Goal: Information Seeking & Learning: Learn about a topic

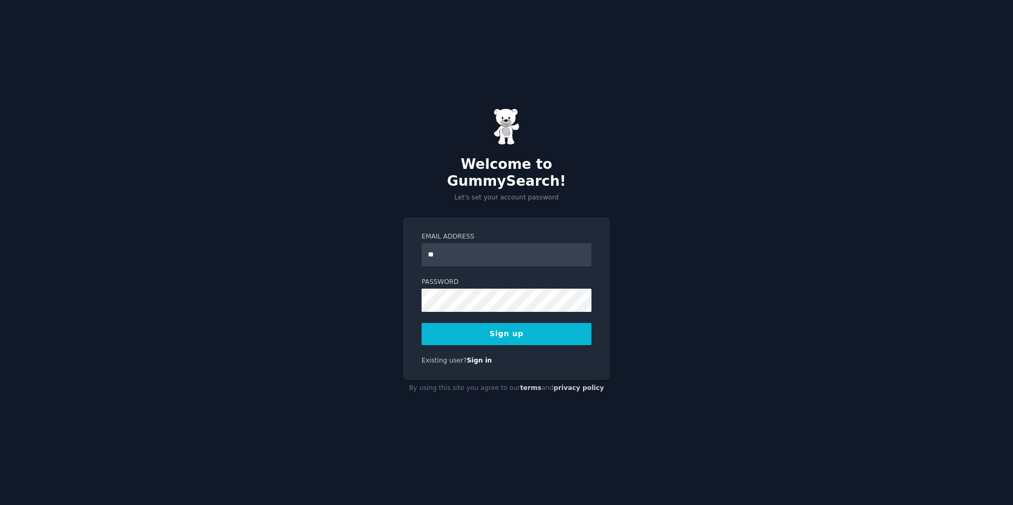
type input "**********"
click at [509, 329] on button "Sign up" at bounding box center [507, 334] width 170 height 22
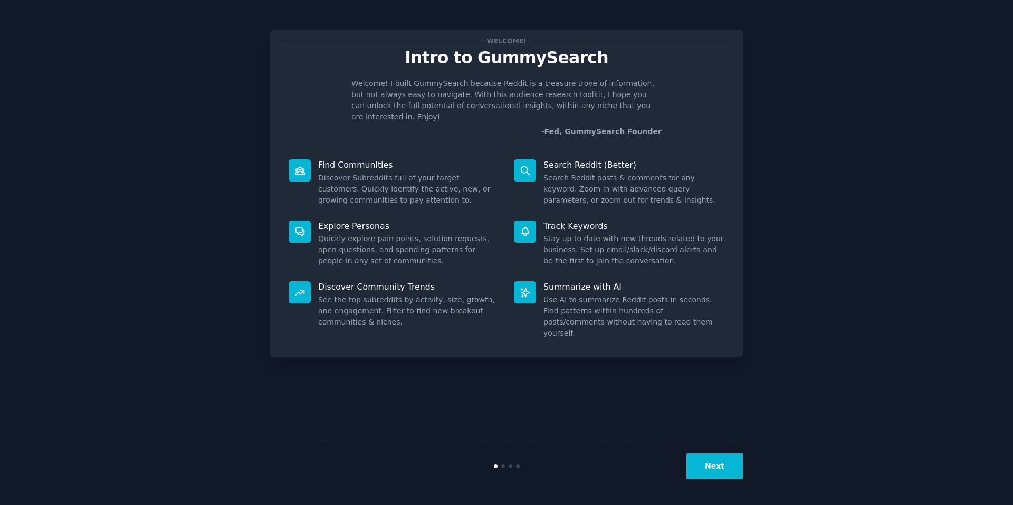
click at [717, 463] on button "Next" at bounding box center [715, 466] width 56 height 26
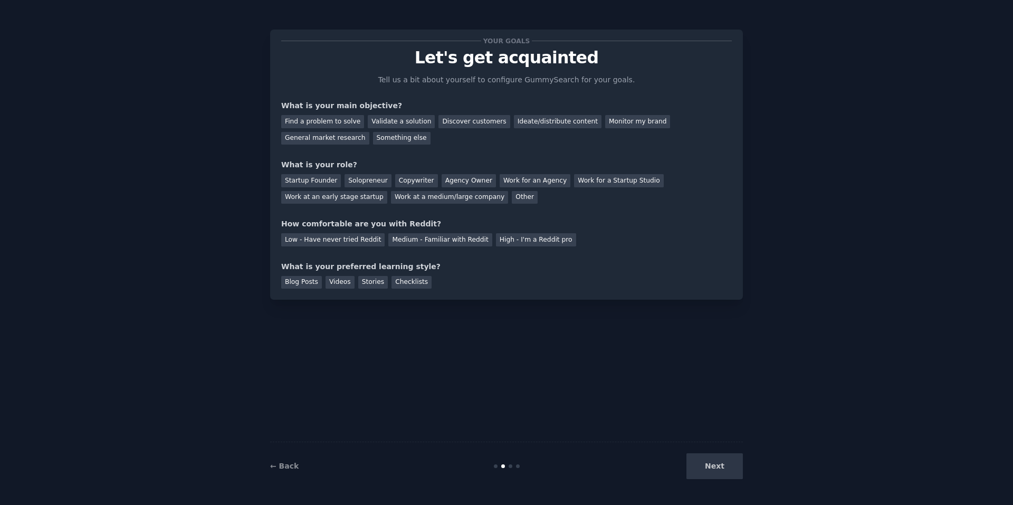
click at [285, 463] on link "← Back" at bounding box center [284, 466] width 29 height 8
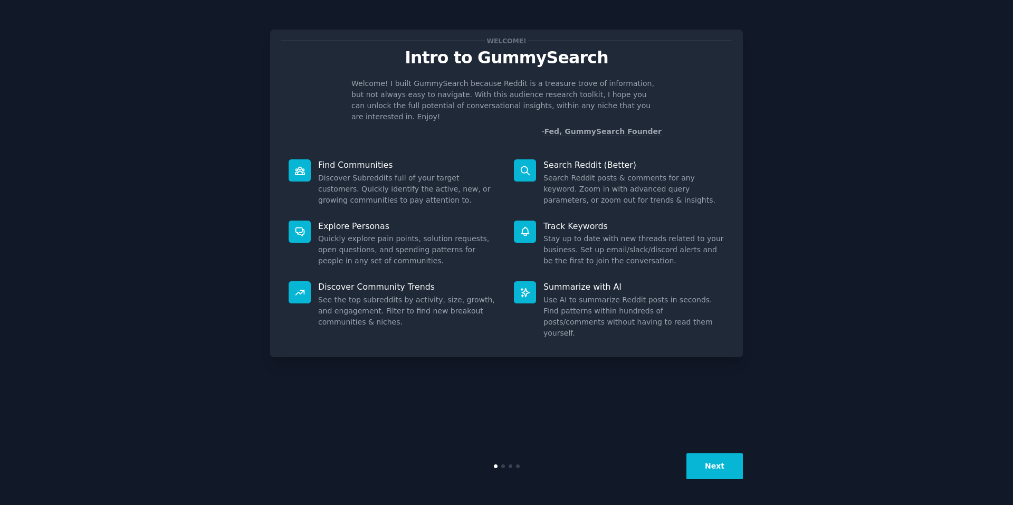
click at [346, 159] on p "Find Communities" at bounding box center [408, 164] width 181 height 11
click at [548, 173] on dd "Search Reddit posts & comments for any keyword. Zoom in with advanced query par…" at bounding box center [634, 189] width 181 height 33
click at [705, 462] on button "Next" at bounding box center [715, 466] width 56 height 26
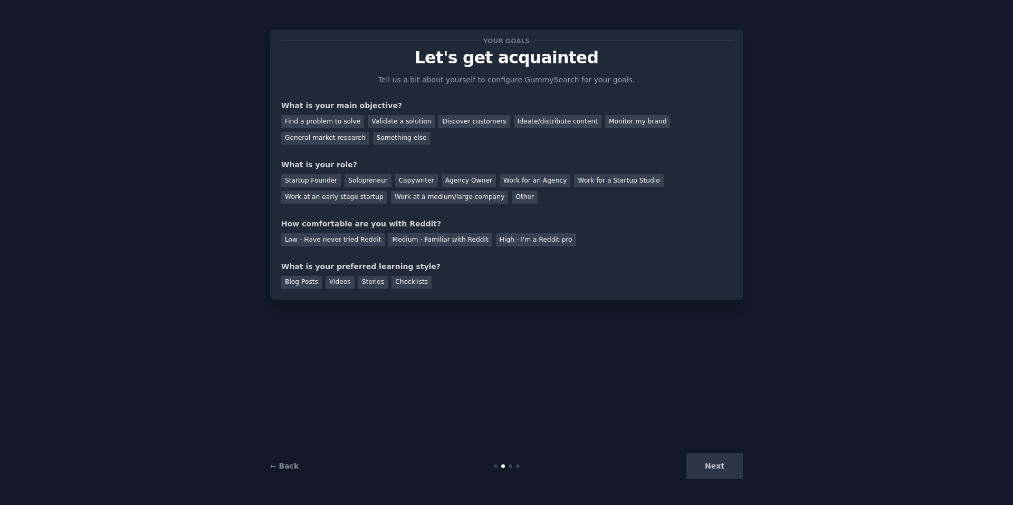
click at [335, 122] on div "Find a problem to solve" at bounding box center [322, 121] width 83 height 13
click at [359, 177] on div "Solopreneur" at bounding box center [368, 180] width 46 height 13
click at [401, 181] on div "Copywriter" at bounding box center [416, 180] width 43 height 13
click at [358, 178] on div "Solopreneur" at bounding box center [368, 180] width 46 height 13
click at [391, 241] on div "Medium - Familiar with Reddit" at bounding box center [440, 239] width 103 height 13
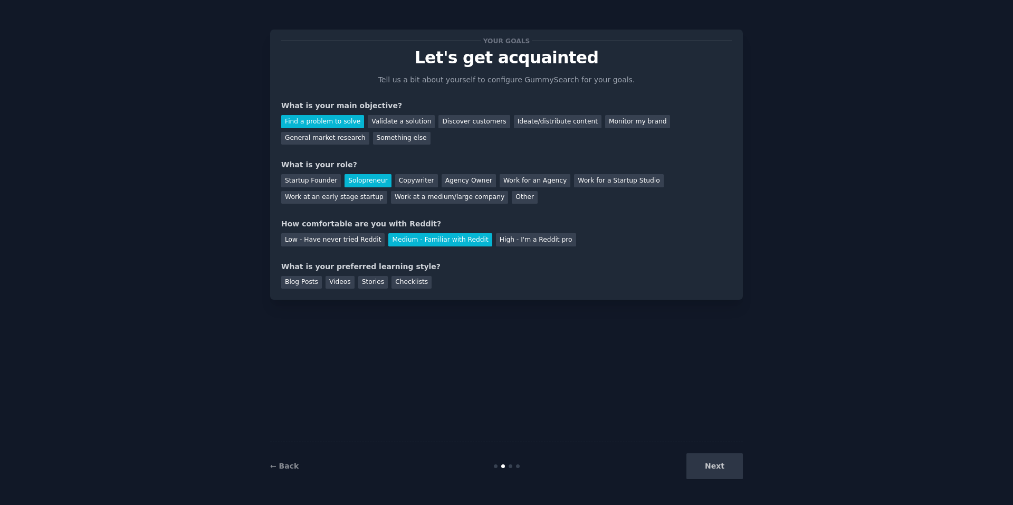
click at [312, 284] on div "Blog Posts" at bounding box center [301, 282] width 41 height 13
click at [726, 462] on button "Next" at bounding box center [715, 466] width 56 height 26
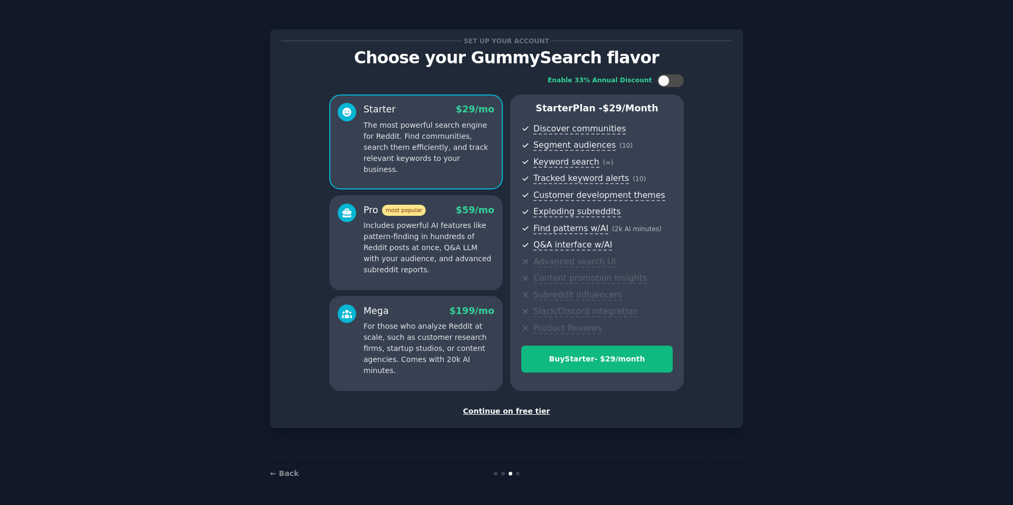
click at [671, 78] on div at bounding box center [671, 80] width 26 height 13
click at [470, 217] on div "Pro most popular $ 59 $ 39 /mo Includes powerful AI features like pattern-findi…" at bounding box center [429, 240] width 131 height 72
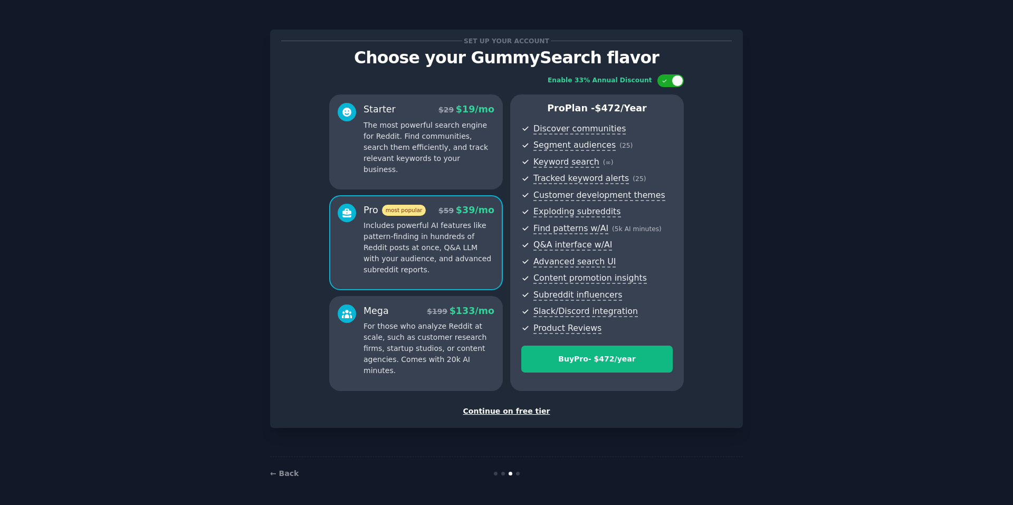
click at [479, 116] on div "Starter $ 29 $ 19 /mo The most powerful search engine for Reddit. Find communit…" at bounding box center [429, 139] width 131 height 72
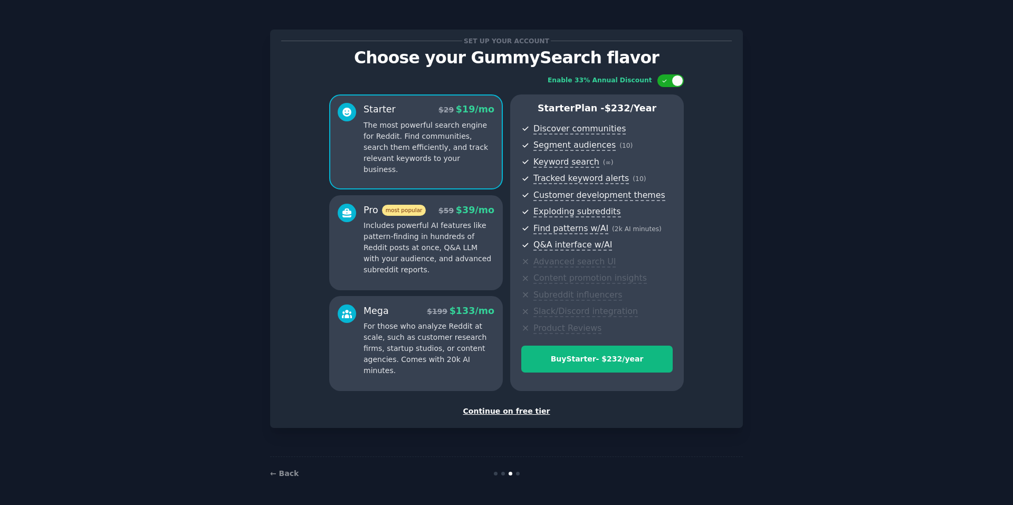
click at [469, 214] on span "$ 39 /mo" at bounding box center [475, 210] width 39 height 11
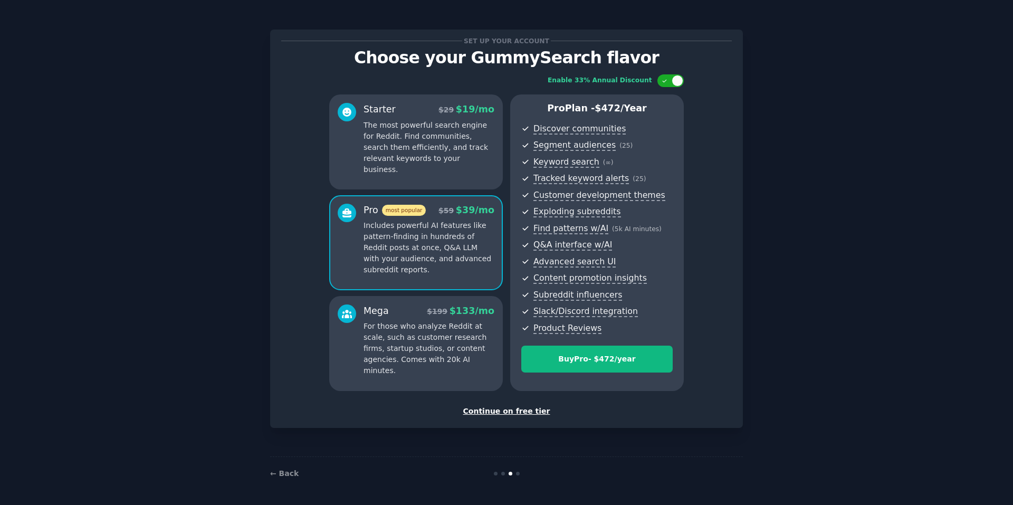
click at [677, 77] on div at bounding box center [678, 81] width 12 height 12
checkbox input "false"
click at [463, 122] on p "The most powerful search engine for Reddit. Find communities, search them effic…" at bounding box center [429, 147] width 131 height 55
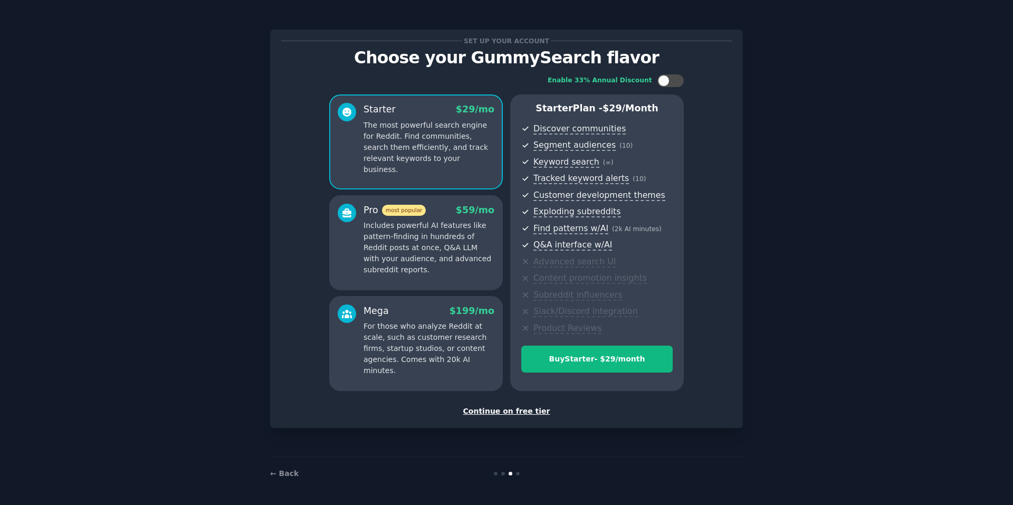
click at [453, 232] on p "Includes powerful AI features like pattern-finding in hundreds of Reddit posts …" at bounding box center [429, 247] width 131 height 55
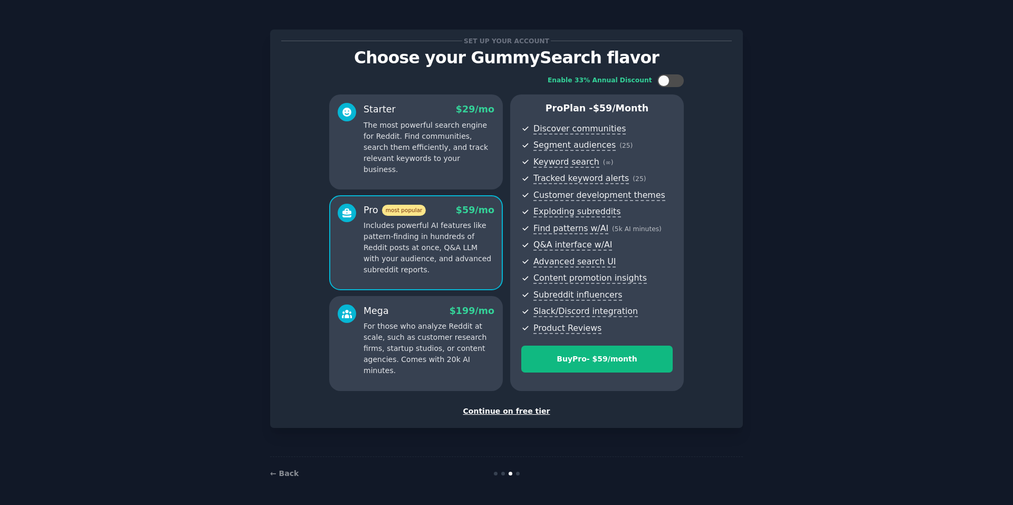
click at [460, 149] on p "The most powerful search engine for Reddit. Find communities, search them effic…" at bounding box center [429, 147] width 131 height 55
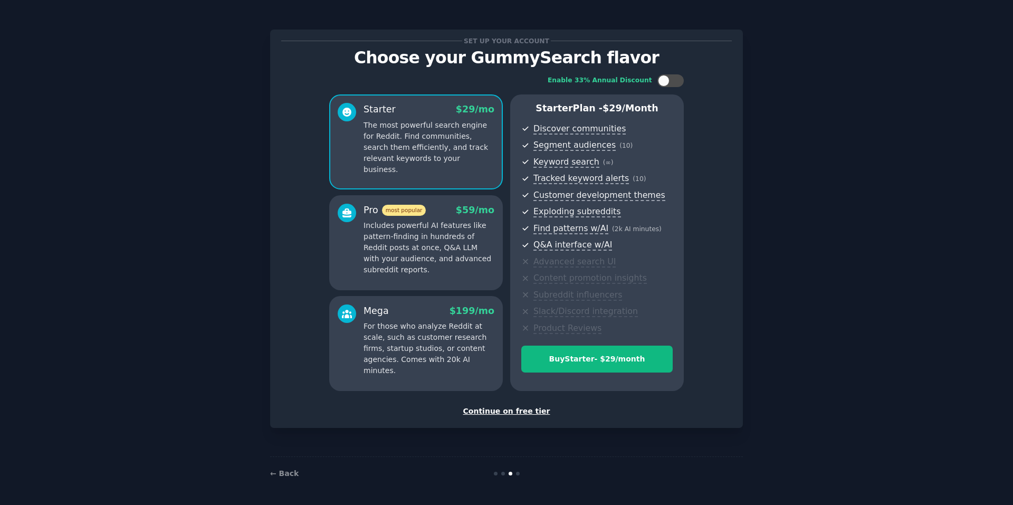
click at [458, 261] on p "Includes powerful AI features like pattern-finding in hundreds of Reddit posts …" at bounding box center [429, 247] width 131 height 55
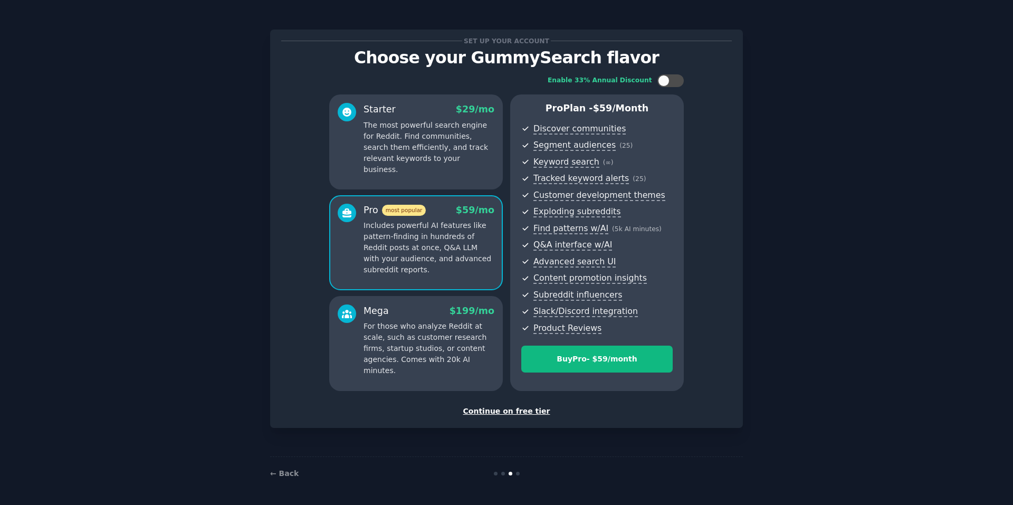
click at [470, 163] on p "The most powerful search engine for Reddit. Find communities, search them effic…" at bounding box center [429, 147] width 131 height 55
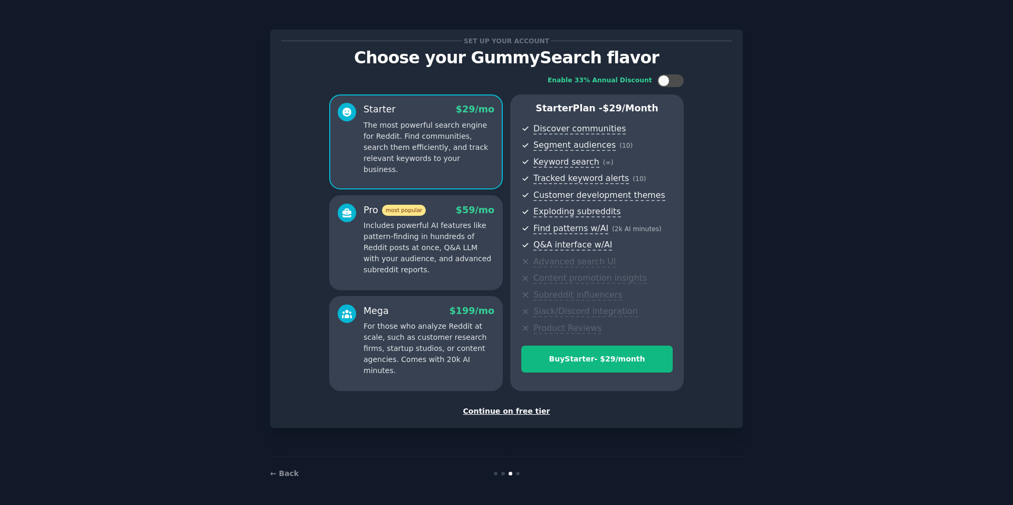
click at [519, 411] on div "Continue on free tier" at bounding box center [506, 411] width 451 height 11
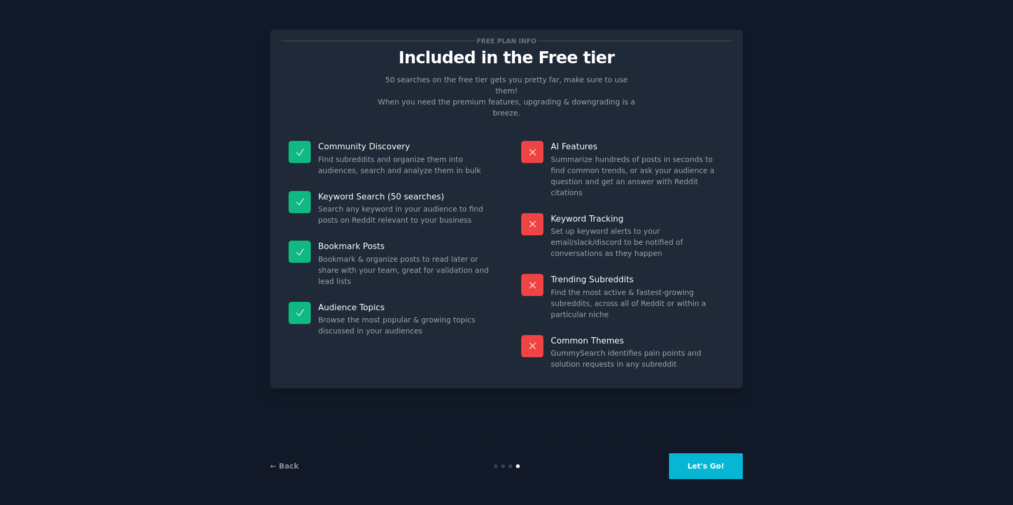
click at [706, 465] on button "Let's Go!" at bounding box center [706, 466] width 74 height 26
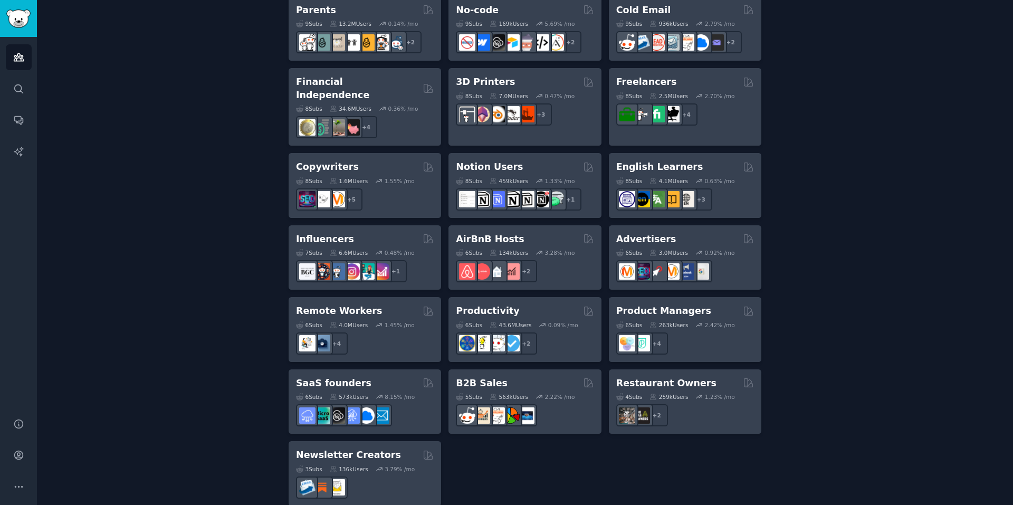
scroll to position [713, 0]
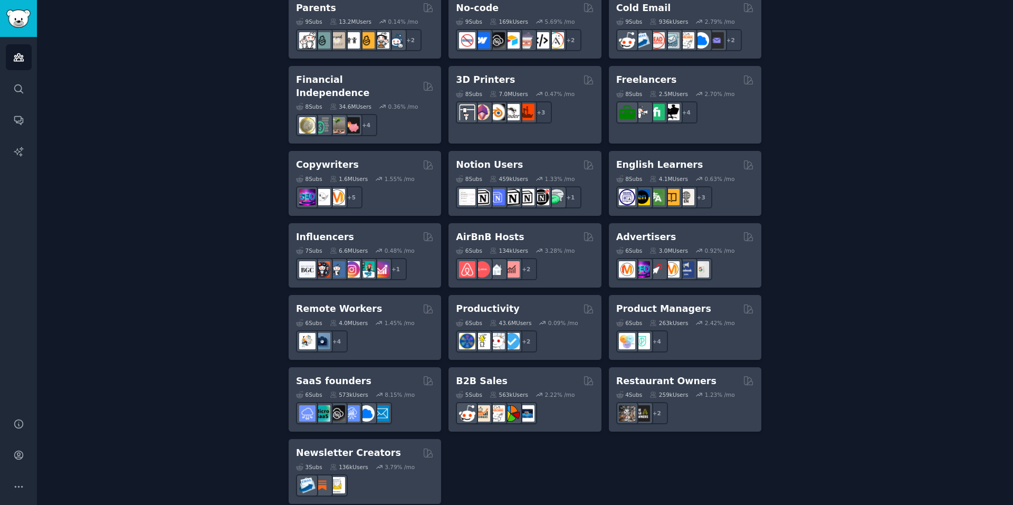
click at [358, 302] on h2 "Remote Workers" at bounding box center [339, 308] width 86 height 13
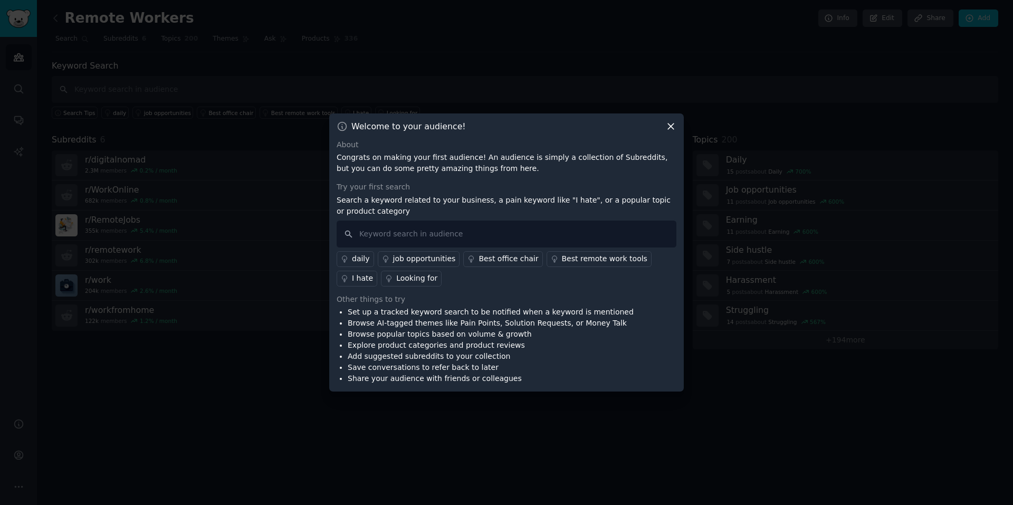
click at [671, 128] on icon at bounding box center [671, 126] width 11 height 11
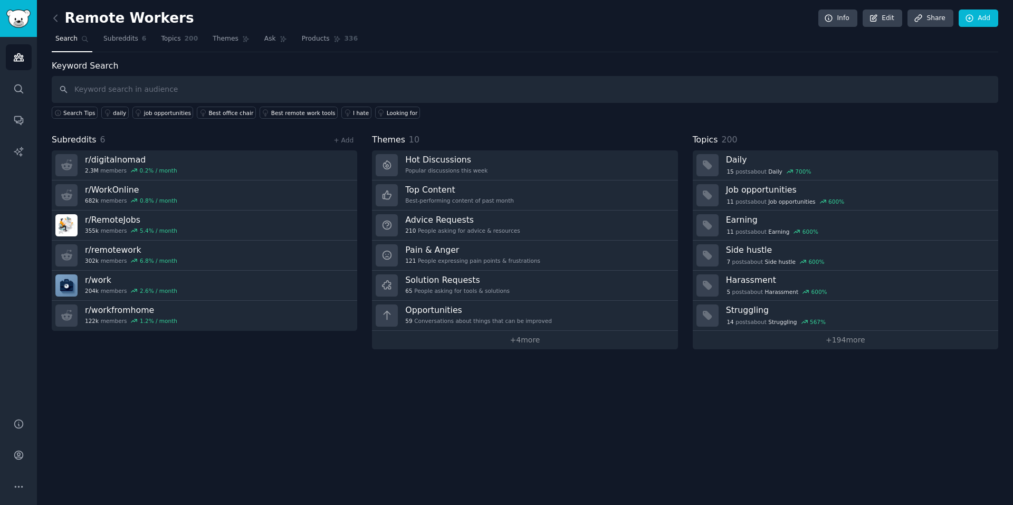
click at [57, 17] on icon at bounding box center [55, 18] width 11 height 11
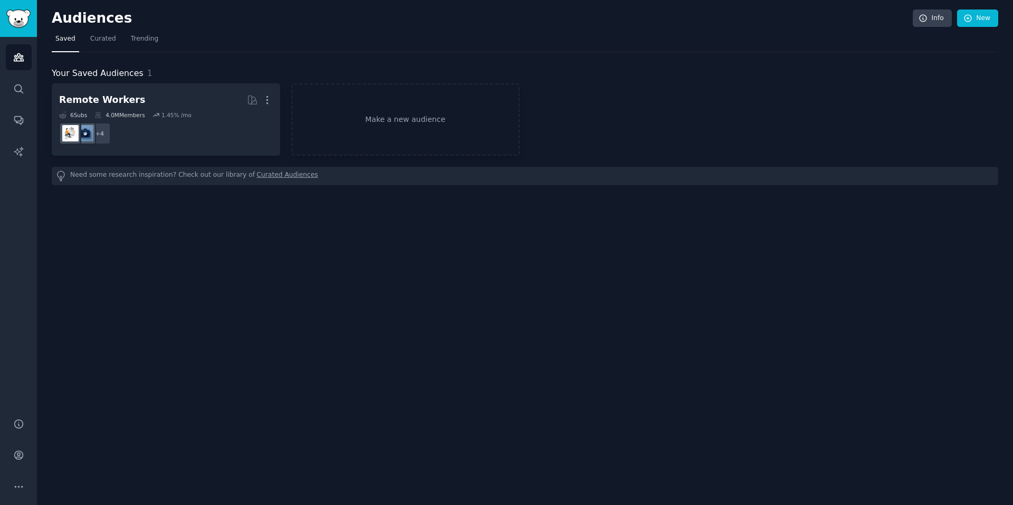
click at [426, 120] on link "Make a new audience" at bounding box center [405, 119] width 229 height 72
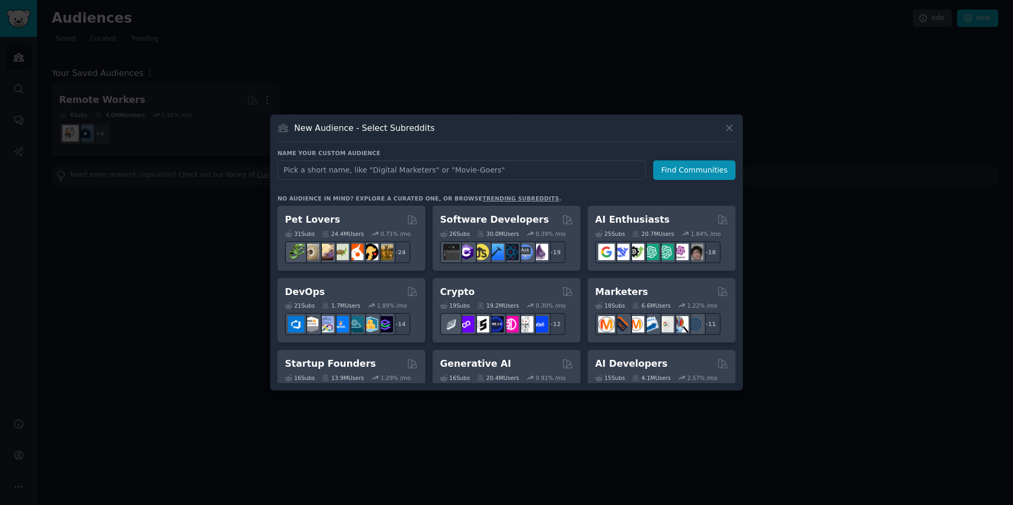
click at [643, 233] on div "20.7M Users" at bounding box center [653, 233] width 42 height 7
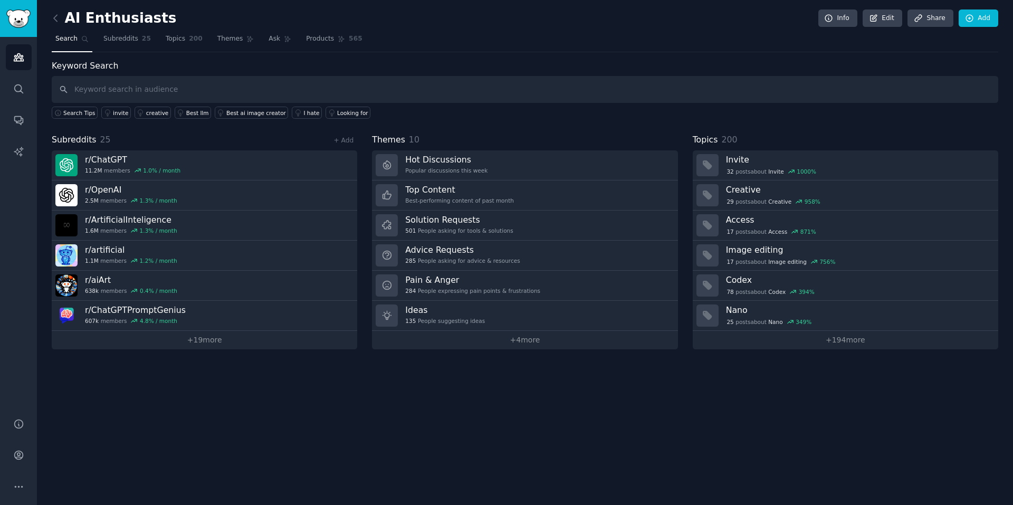
click at [52, 15] on icon at bounding box center [55, 18] width 11 height 11
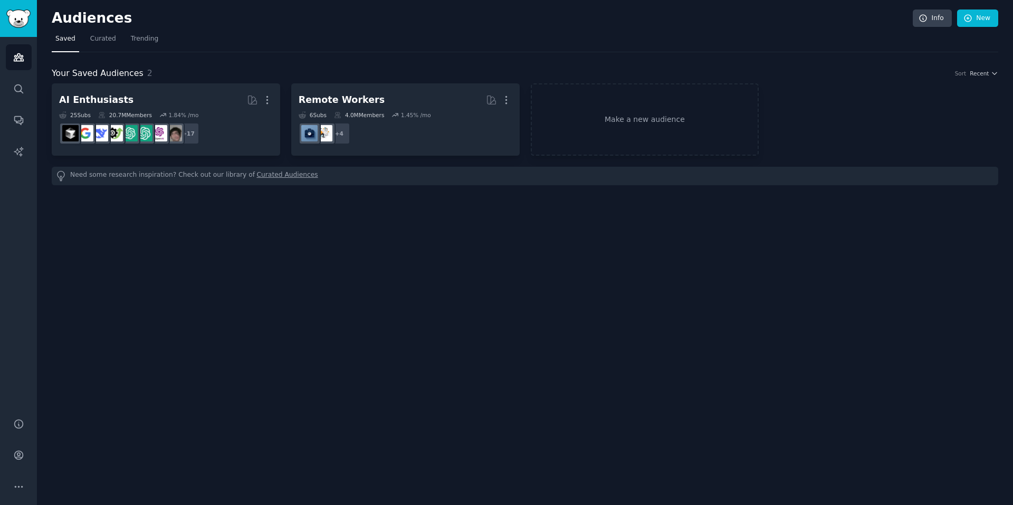
click at [647, 122] on link "Make a new audience" at bounding box center [645, 119] width 229 height 72
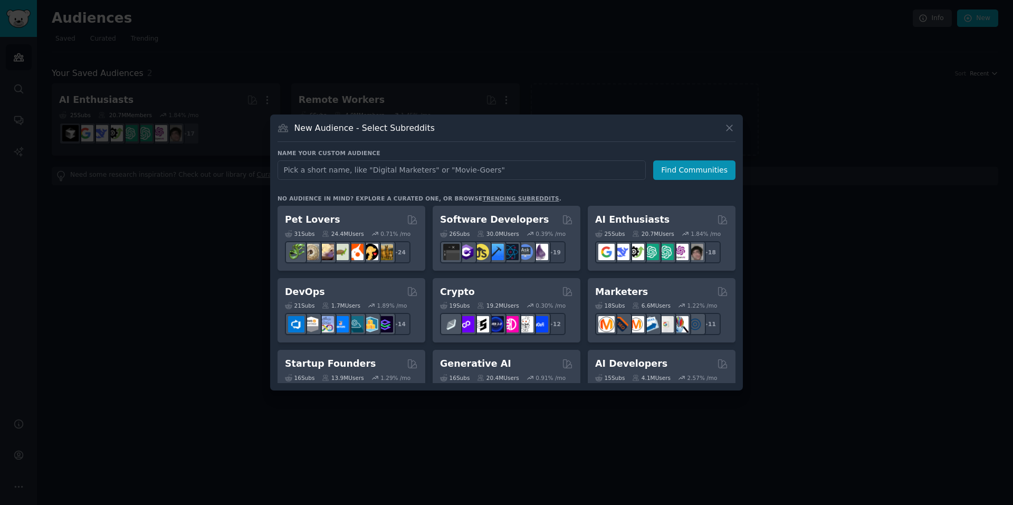
click at [510, 295] on div "Crypto" at bounding box center [506, 292] width 133 height 13
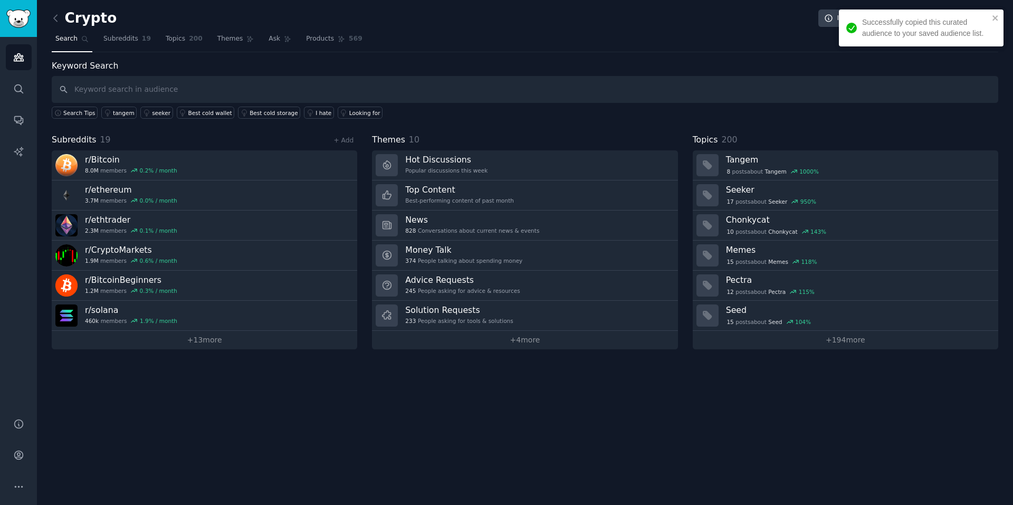
click at [52, 14] on icon at bounding box center [55, 18] width 11 height 11
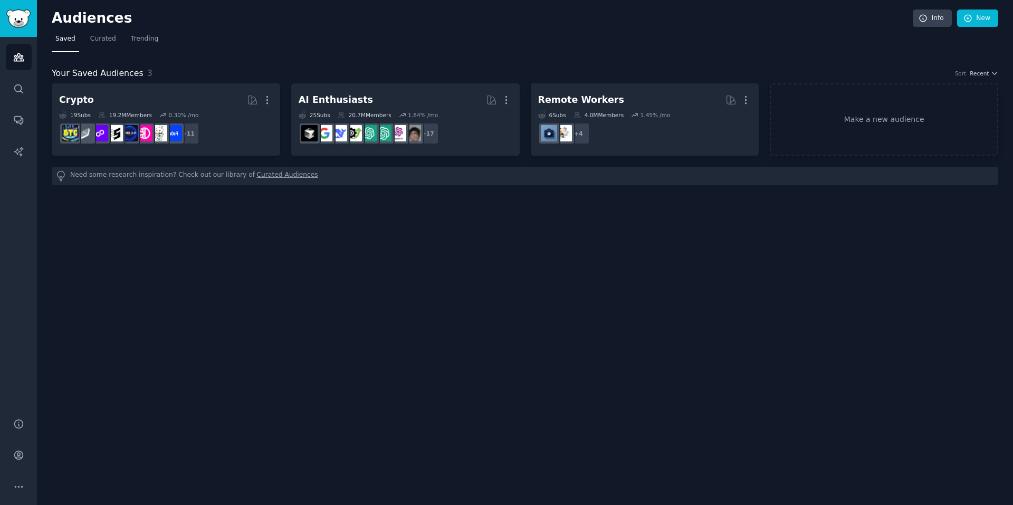
click at [847, 127] on link "Make a new audience" at bounding box center [884, 119] width 229 height 72
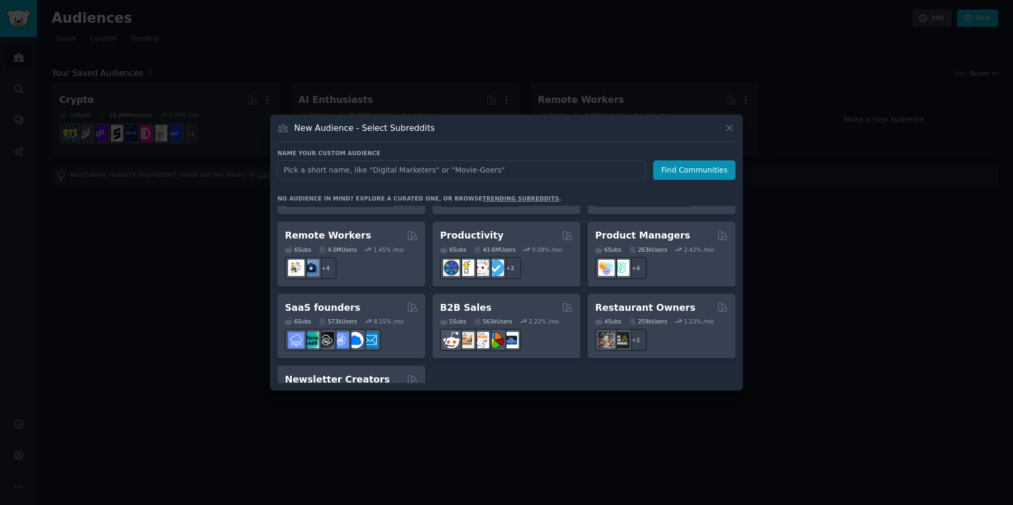
scroll to position [771, 0]
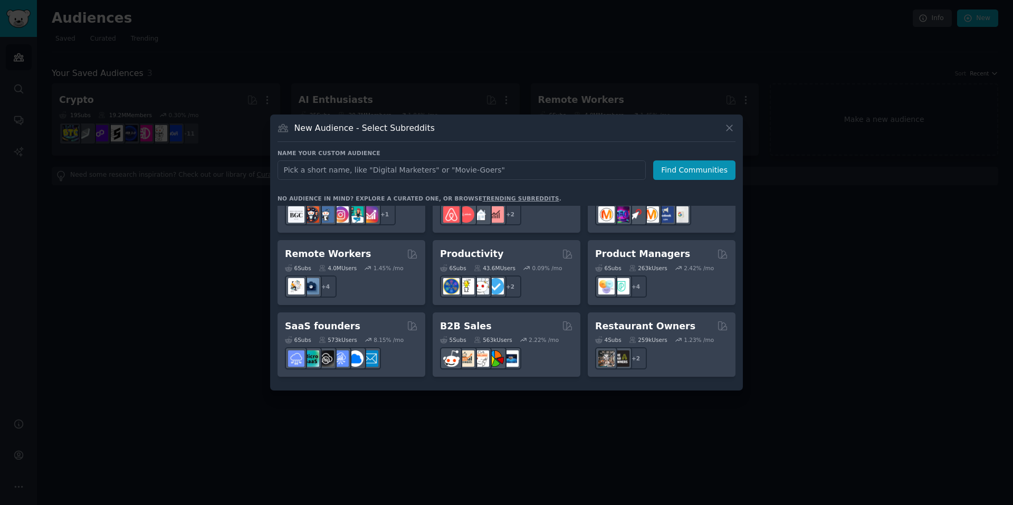
click at [497, 248] on div "Productivity" at bounding box center [506, 254] width 133 height 13
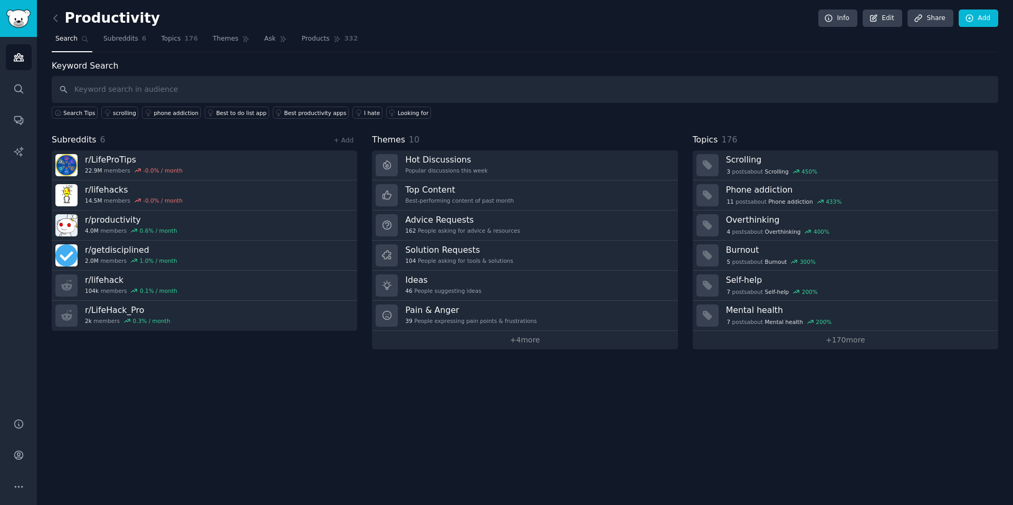
click at [54, 17] on icon at bounding box center [55, 18] width 3 height 6
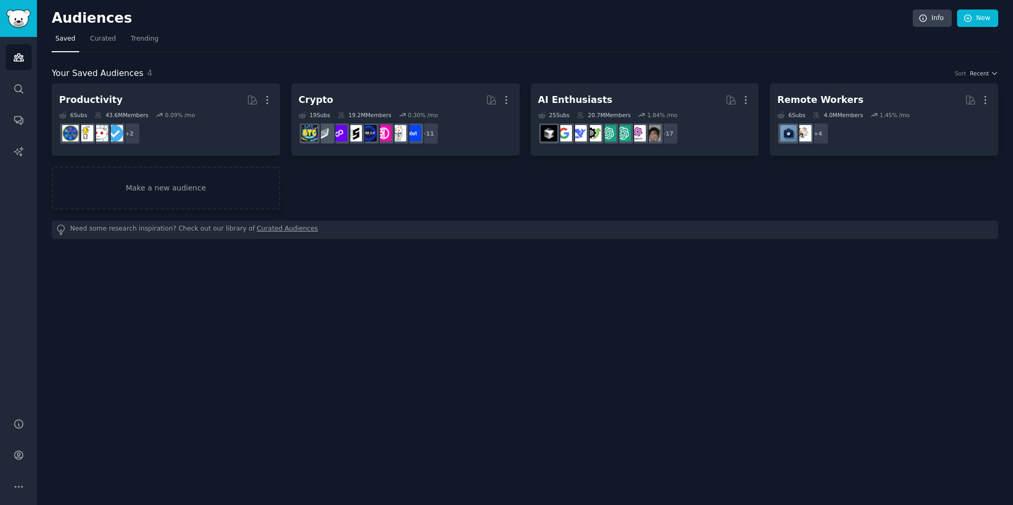
click at [184, 196] on link "Make a new audience" at bounding box center [166, 188] width 229 height 43
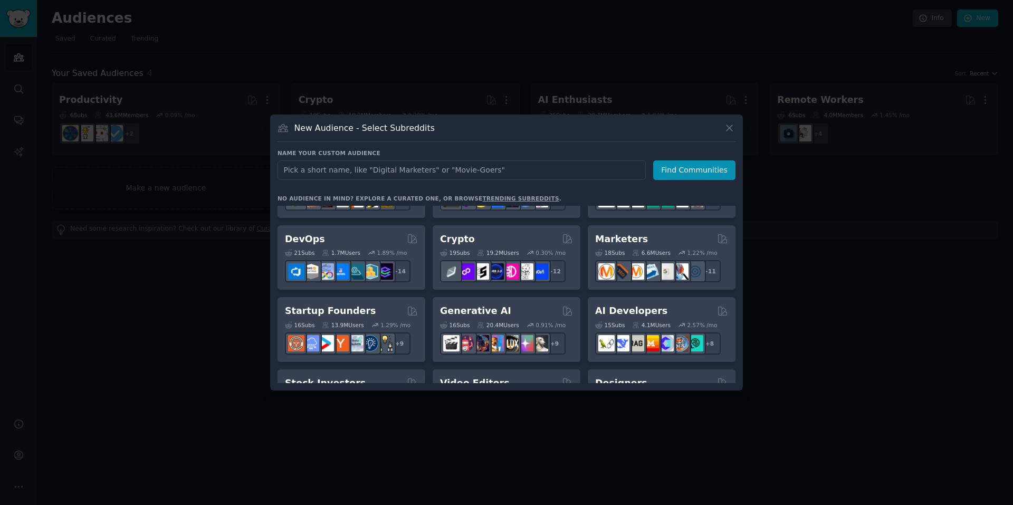
scroll to position [106, 0]
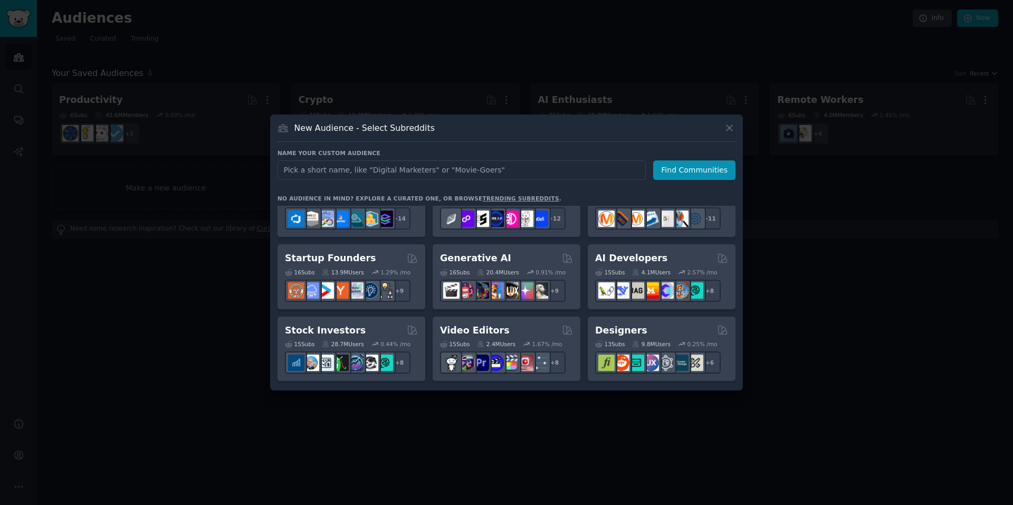
click at [467, 259] on h2 "Generative AI" at bounding box center [475, 258] width 71 height 13
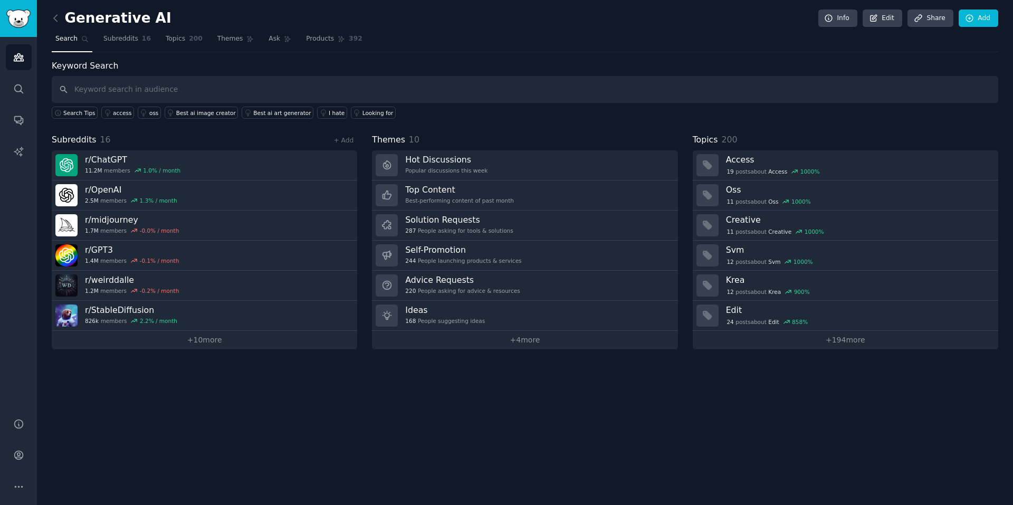
click at [54, 17] on icon at bounding box center [55, 18] width 3 height 6
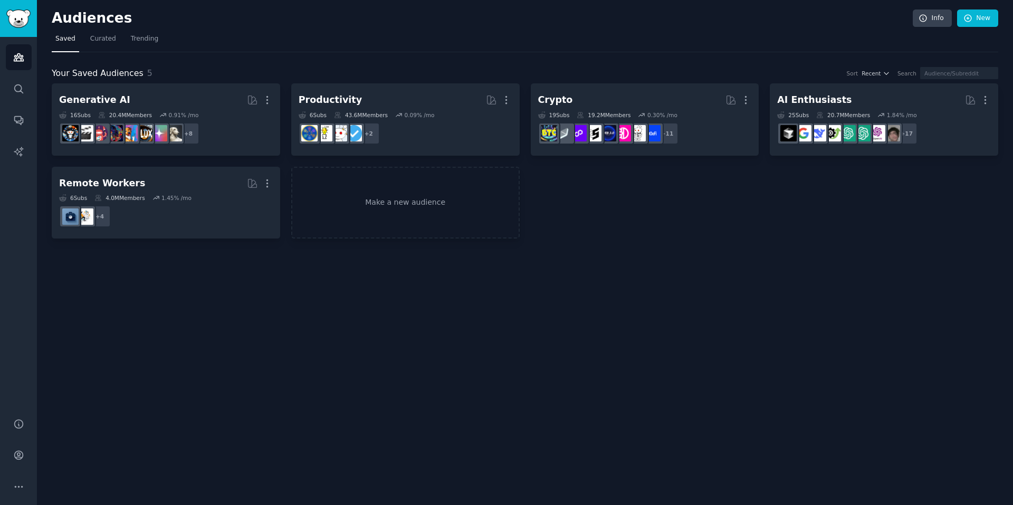
click at [403, 196] on link "Make a new audience" at bounding box center [405, 203] width 229 height 72
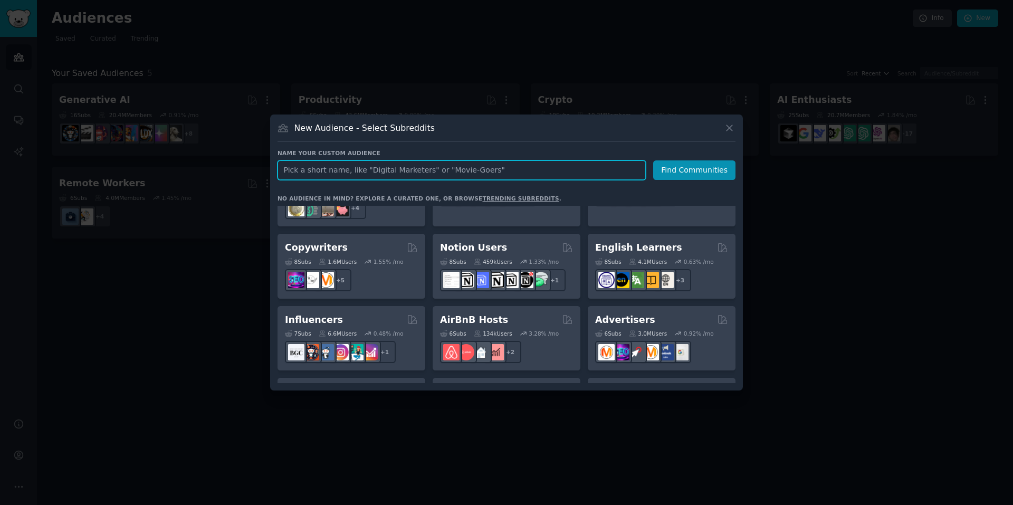
scroll to position [686, 0]
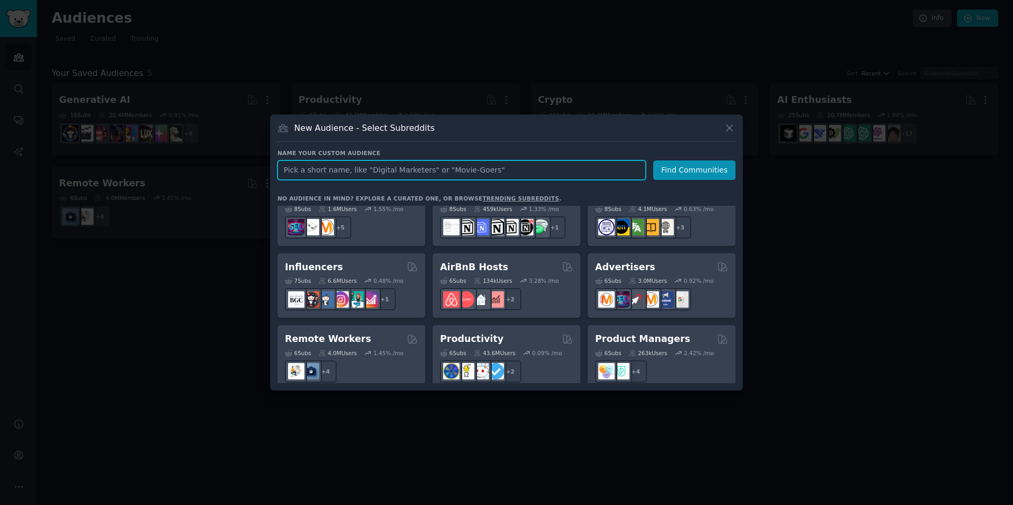
click at [603, 172] on input "text" at bounding box center [462, 170] width 368 height 20
type input "Project Managers"
click button "Find Communities" at bounding box center [694, 170] width 82 height 20
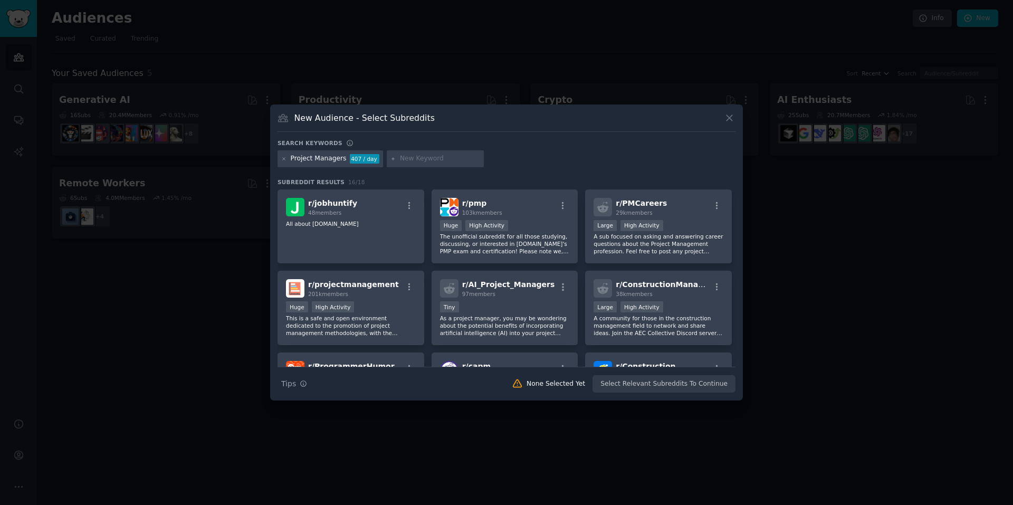
click at [285, 159] on icon at bounding box center [284, 159] width 6 height 6
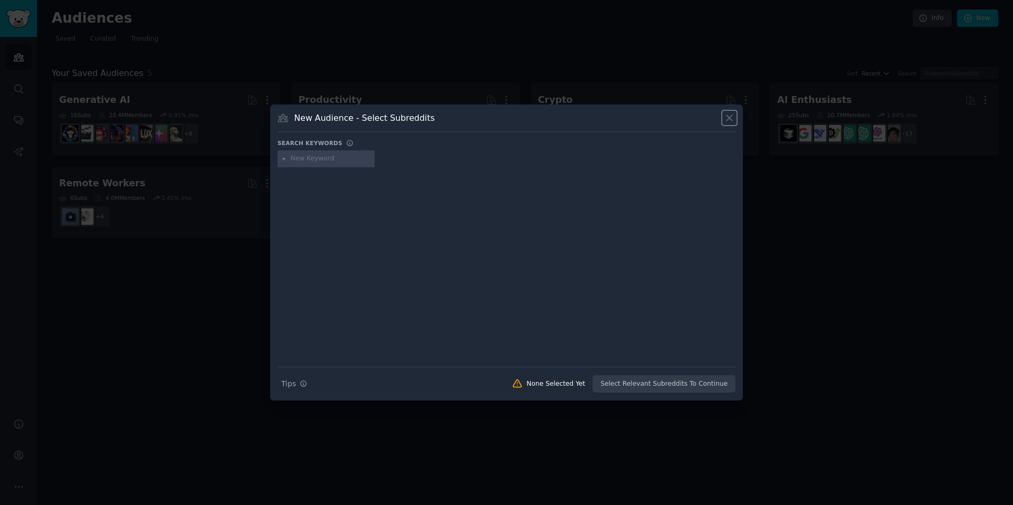
click at [727, 119] on icon at bounding box center [729, 117] width 11 height 11
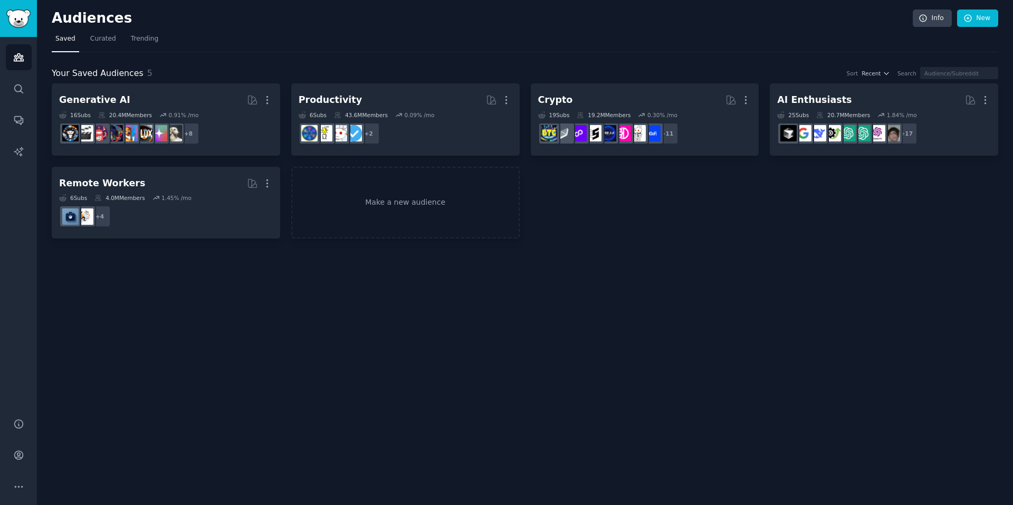
click at [403, 213] on link "Make a new audience" at bounding box center [405, 203] width 229 height 72
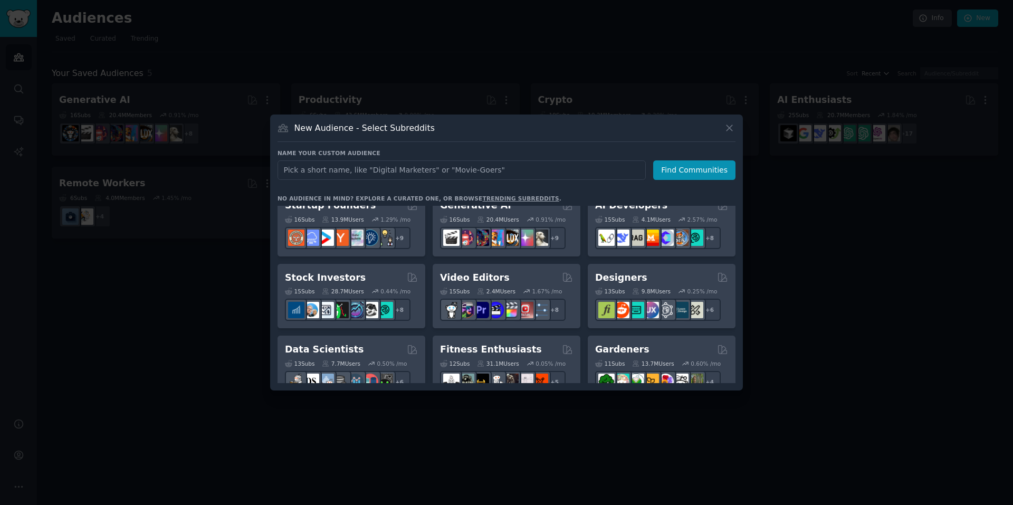
scroll to position [211, 0]
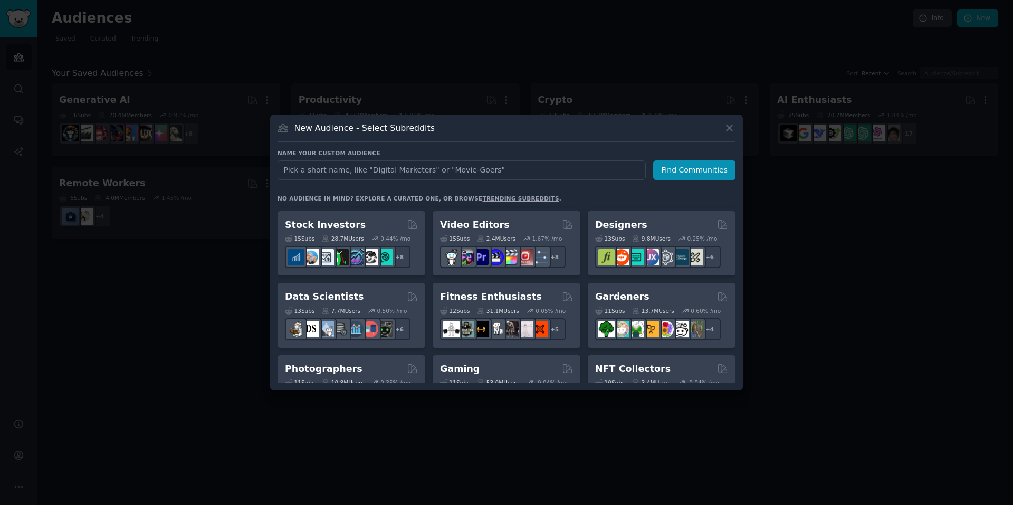
click at [518, 291] on h2 "Fitness Enthusiasts" at bounding box center [491, 296] width 102 height 13
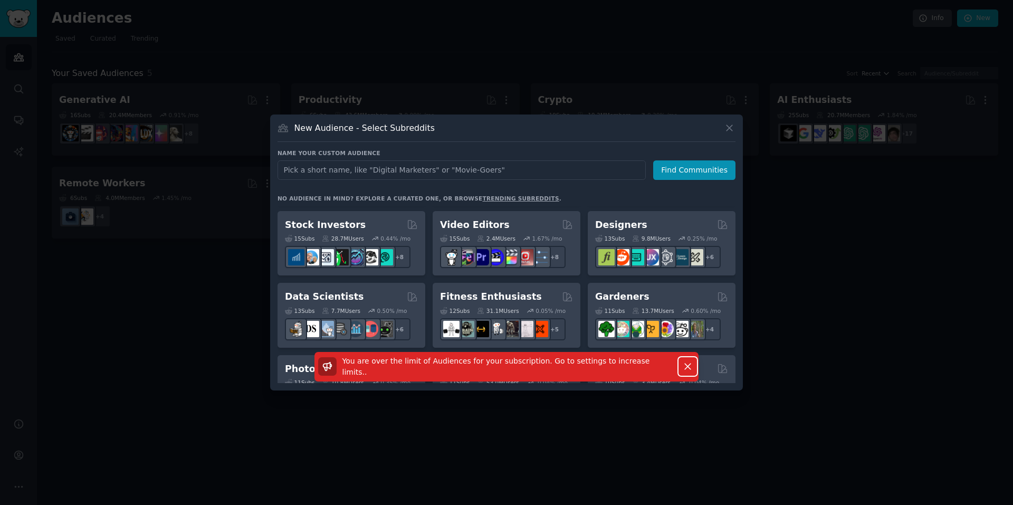
click at [690, 368] on icon "button" at bounding box center [688, 366] width 11 height 11
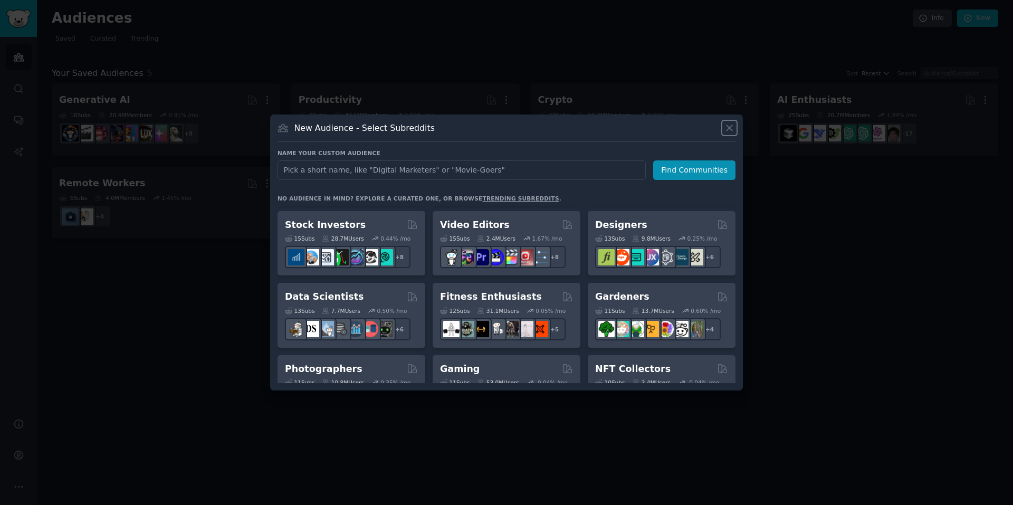
click at [729, 129] on icon at bounding box center [730, 128] width 6 height 6
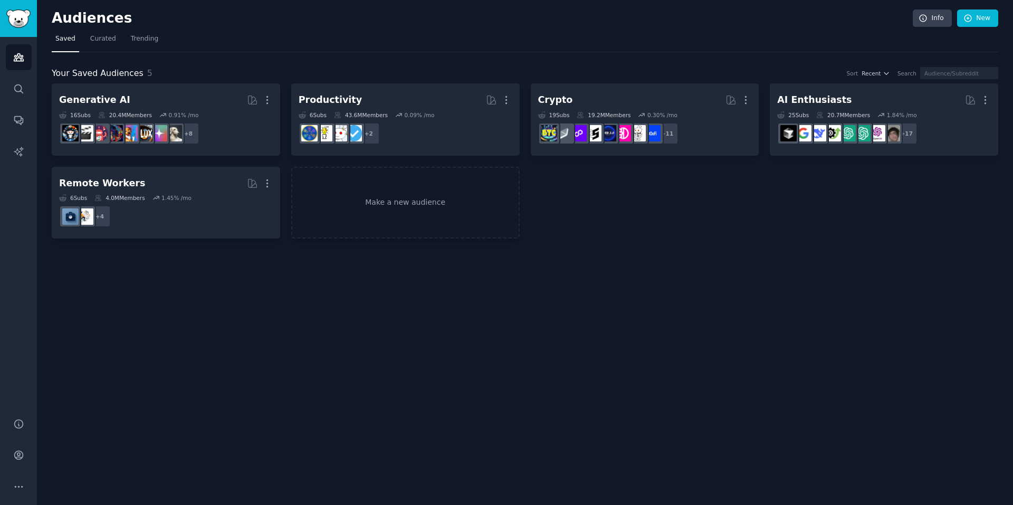
click at [104, 37] on span "Curated" at bounding box center [103, 39] width 26 height 10
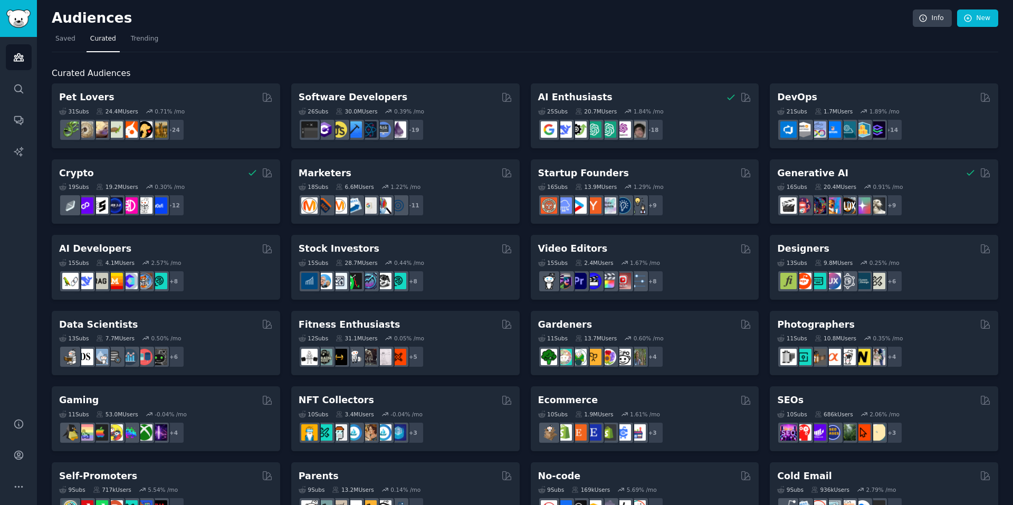
click at [64, 36] on span "Saved" at bounding box center [65, 39] width 20 height 10
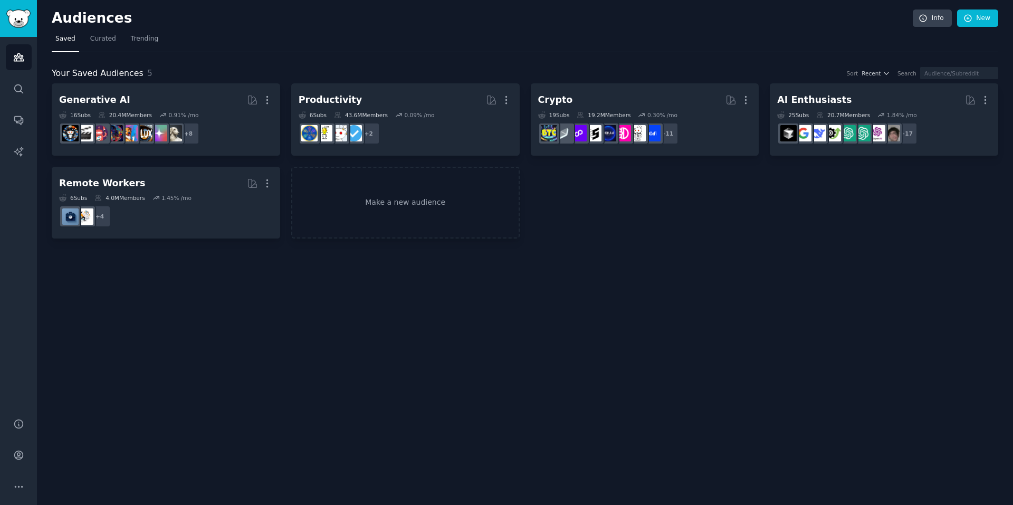
click at [134, 38] on span "Trending" at bounding box center [144, 39] width 27 height 10
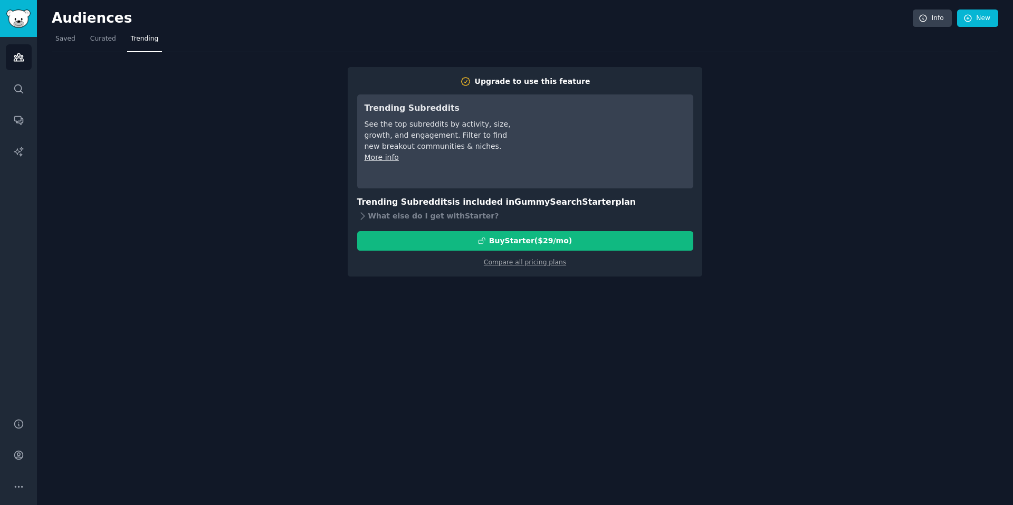
click at [60, 39] on span "Saved" at bounding box center [65, 39] width 20 height 10
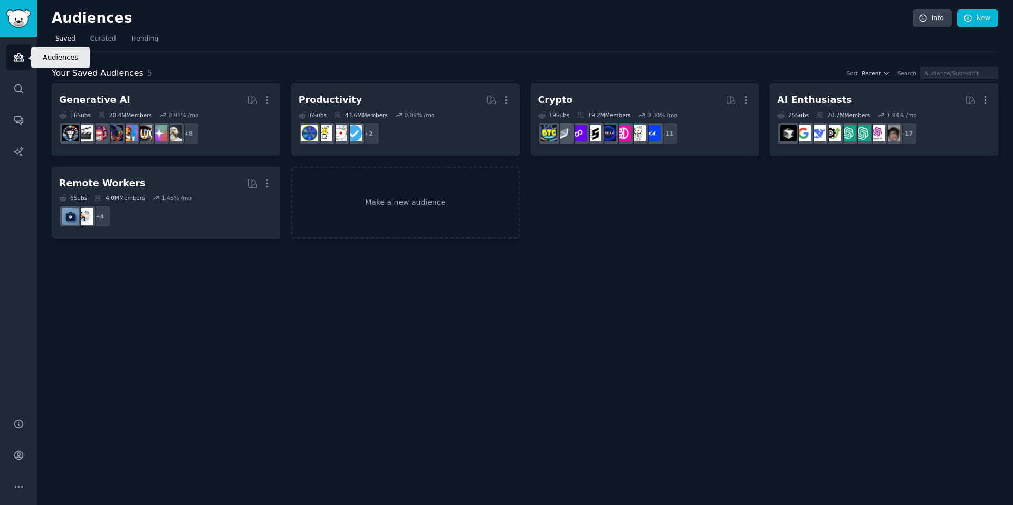
click at [15, 58] on icon "Sidebar" at bounding box center [19, 57] width 10 height 7
click at [16, 55] on icon "Sidebar" at bounding box center [18, 57] width 11 height 11
click at [132, 105] on h2 "Generative AI More" at bounding box center [166, 100] width 214 height 18
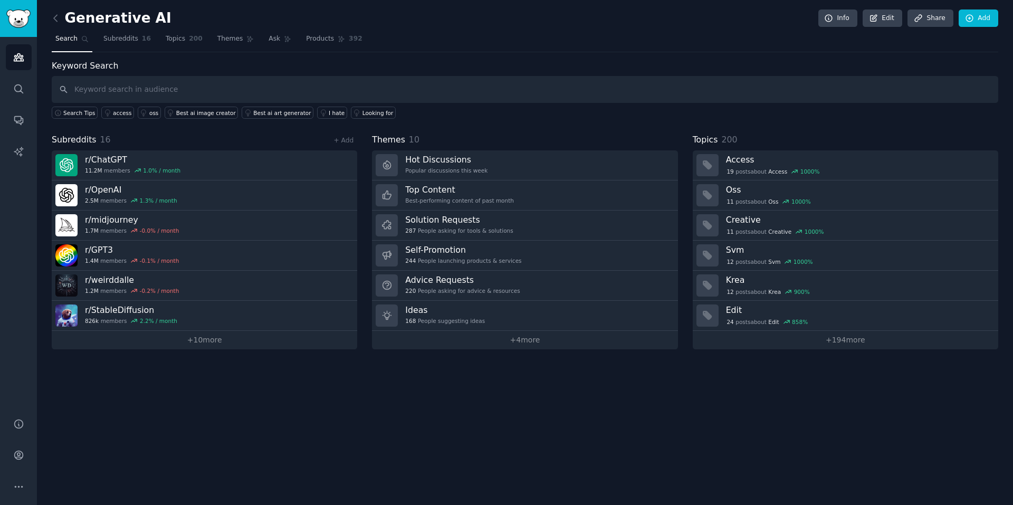
click at [531, 345] on link "+ 4 more" at bounding box center [525, 340] width 306 height 18
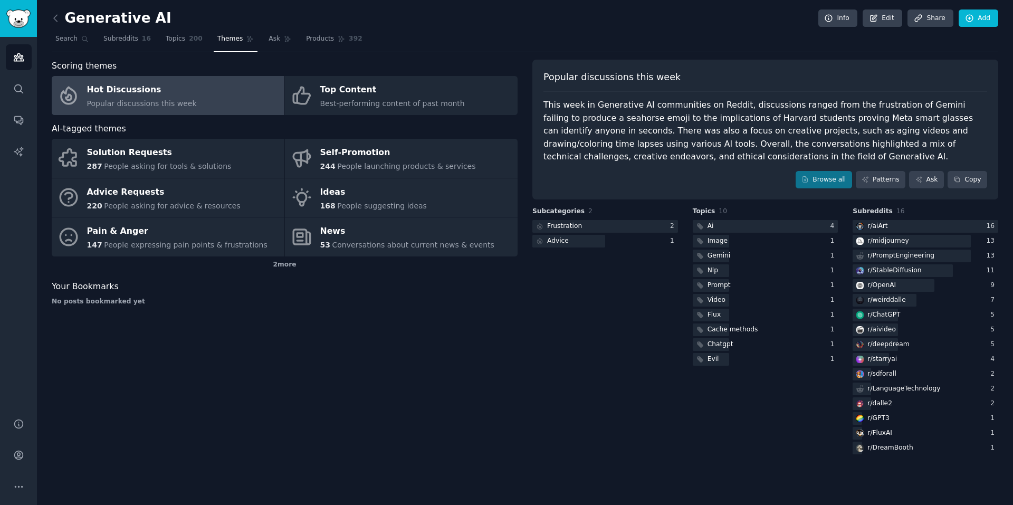
click at [138, 147] on div "Solution Requests" at bounding box center [159, 153] width 145 height 17
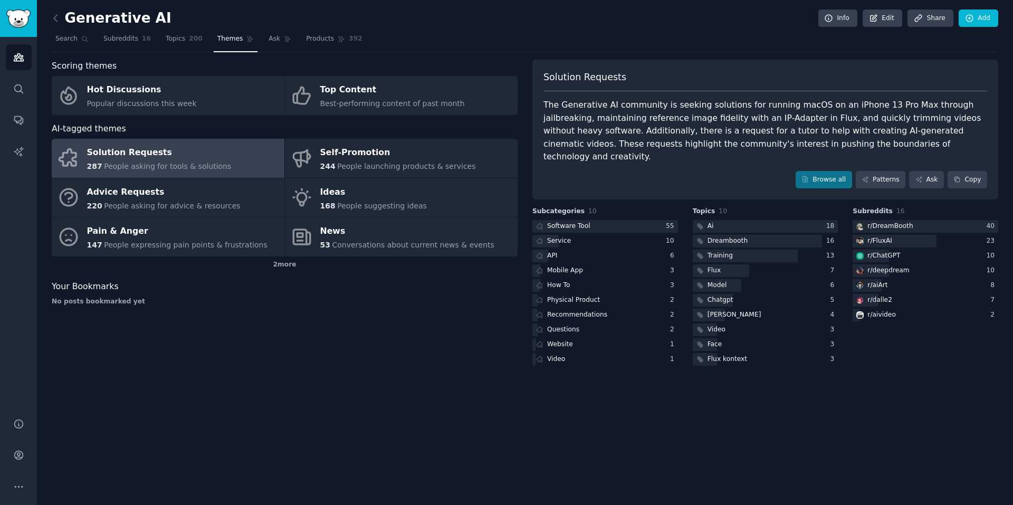
click at [557, 236] on div "Service" at bounding box center [559, 241] width 24 height 10
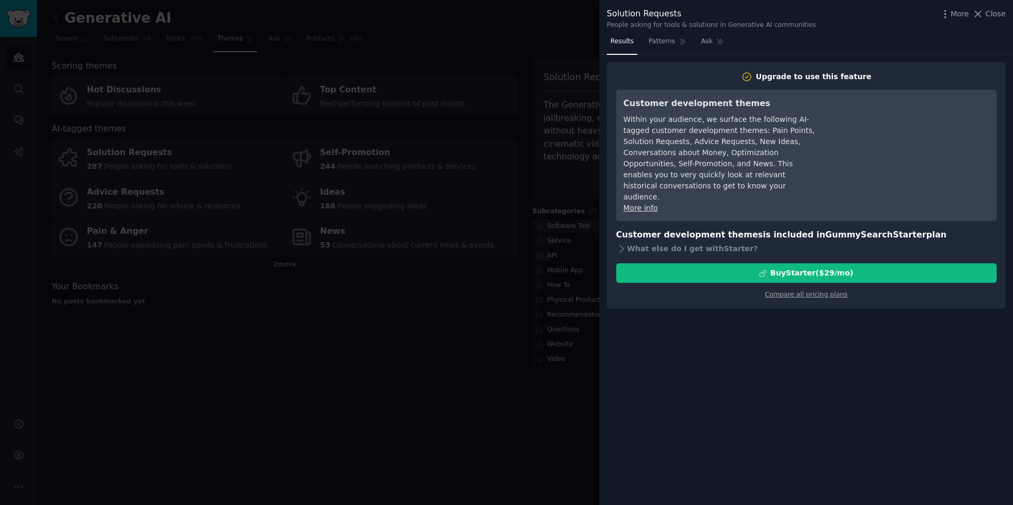
click at [994, 15] on span "Close" at bounding box center [996, 13] width 20 height 11
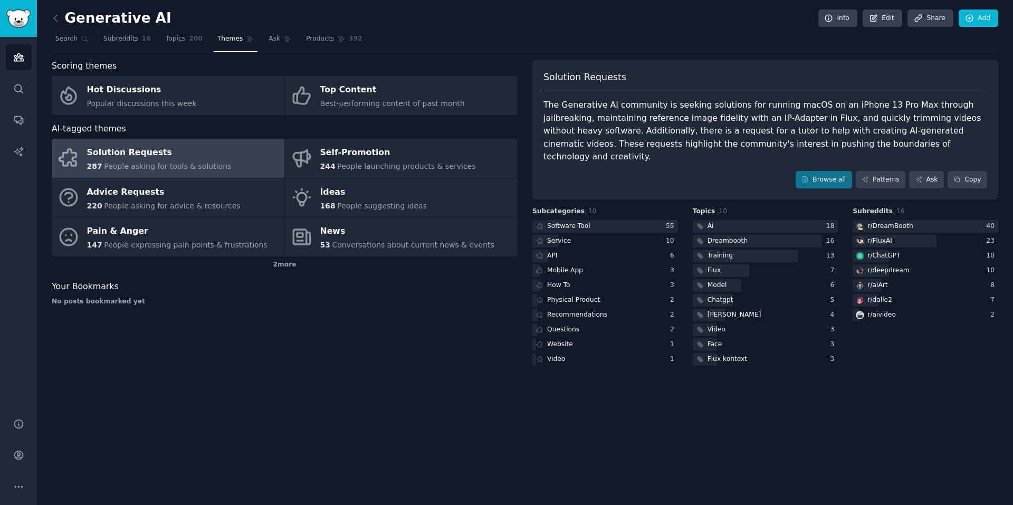
click at [110, 242] on span "People expressing pain points & frustrations" at bounding box center [186, 245] width 164 height 8
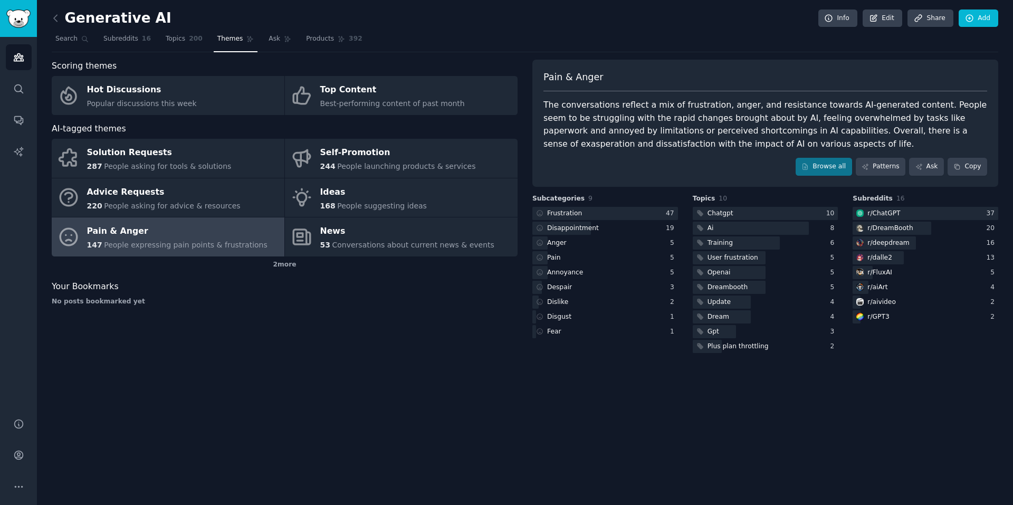
click at [569, 213] on div "Frustration" at bounding box center [564, 214] width 35 height 10
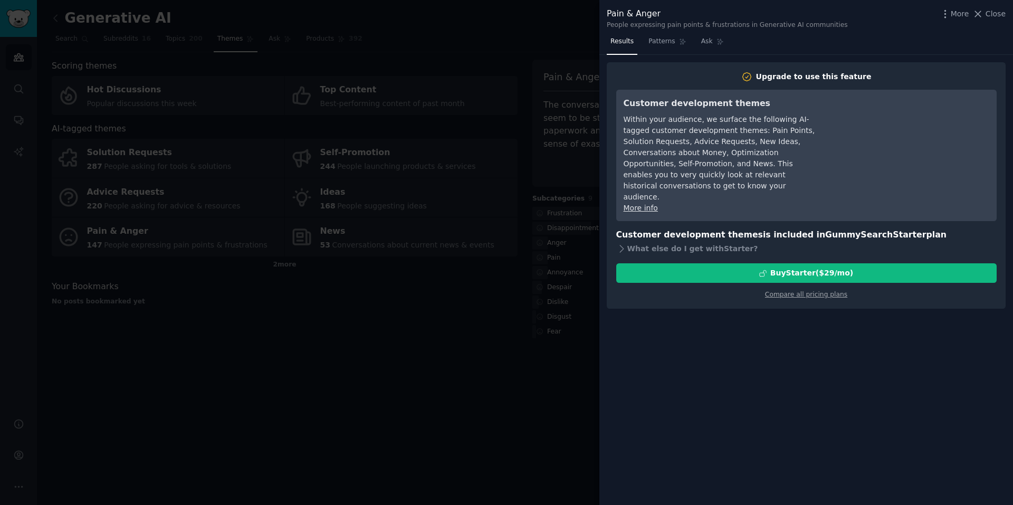
click at [984, 16] on icon at bounding box center [978, 13] width 11 height 11
